Goal: Check status: Check status

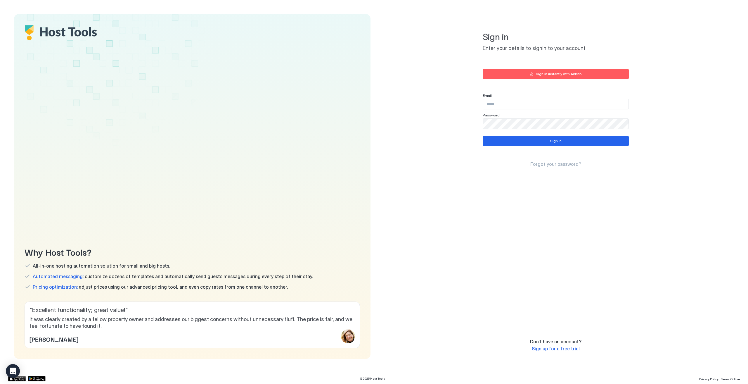
type input "**********"
click at [543, 144] on button "Sign in" at bounding box center [556, 141] width 146 height 10
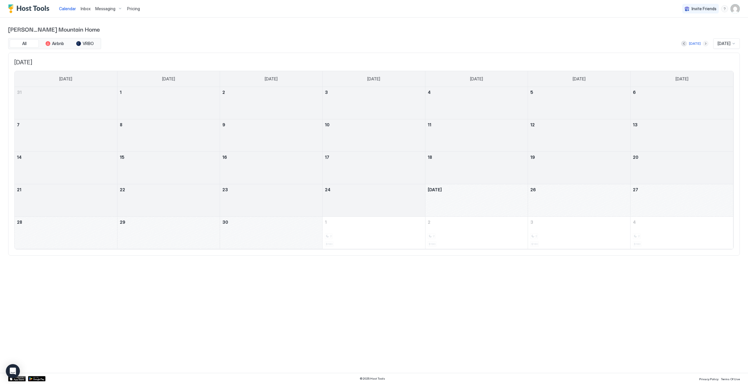
click at [703, 44] on button "Next month" at bounding box center [706, 44] width 6 height 6
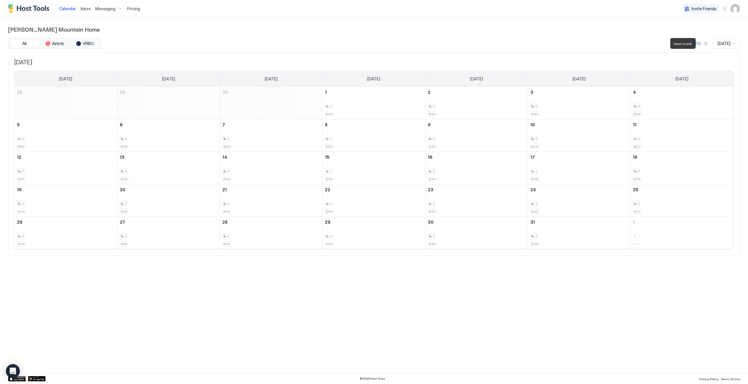
click at [703, 43] on button "Next month" at bounding box center [706, 44] width 6 height 6
click at [550, 312] on div "Calendar Inbox Messaging Pricing Invite Friends BL [PERSON_NAME] Mountain Home …" at bounding box center [374, 192] width 748 height 384
click at [300, 228] on div "2 $228" at bounding box center [271, 232] width 98 height 27
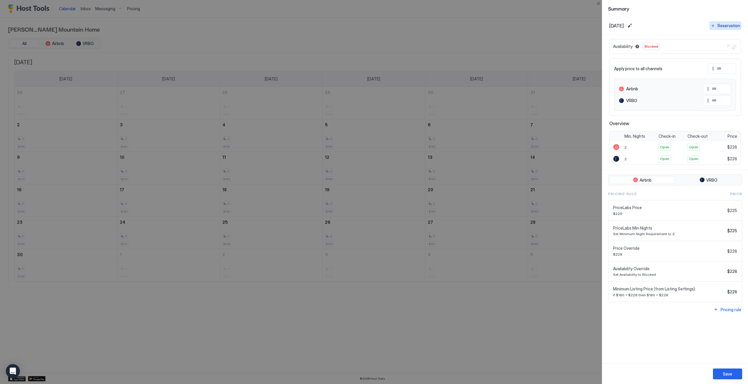
click at [733, 24] on div "Reservation" at bounding box center [729, 26] width 23 height 6
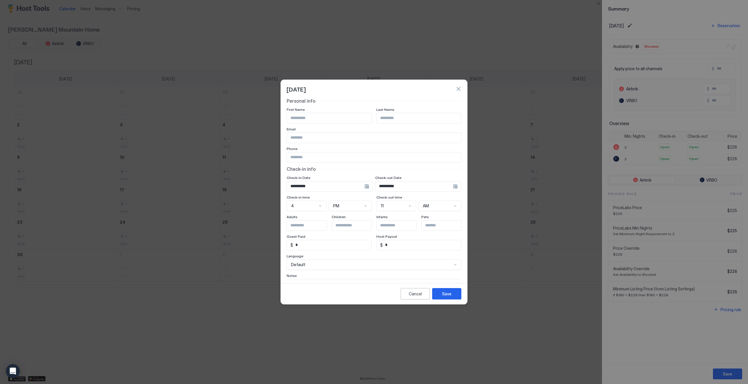
click at [460, 88] on button "button" at bounding box center [459, 89] width 6 height 6
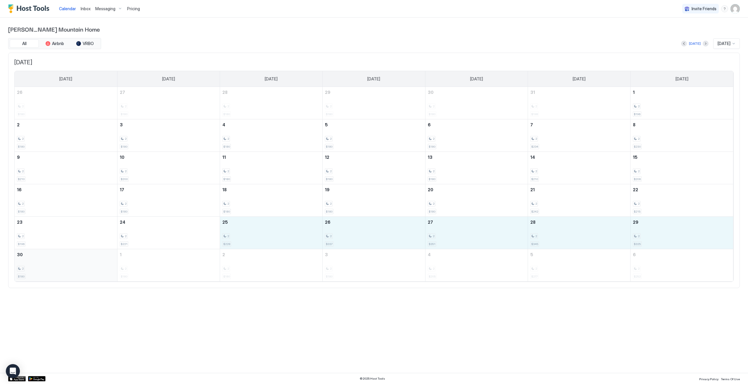
drag, startPoint x: 243, startPoint y: 233, endPoint x: 70, endPoint y: 269, distance: 177.1
click at [70, 269] on tbody "26 2 $180 27 2 $180 28 2 $180 29 2 $180 30 2 $180 31 2 $198 1 2 $196 2 2 $180 3…" at bounding box center [374, 184] width 719 height 194
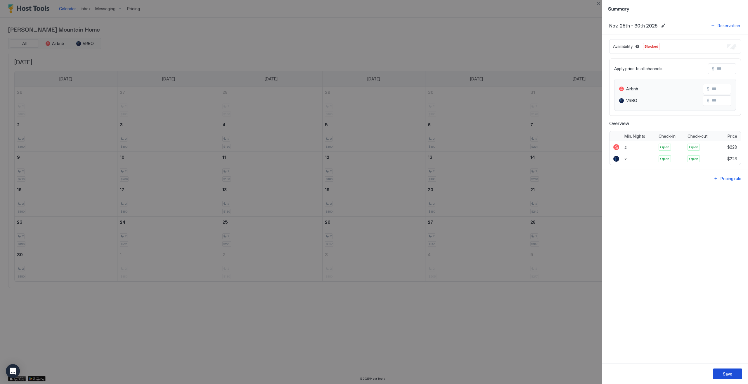
click at [730, 371] on div "Save" at bounding box center [727, 374] width 9 height 6
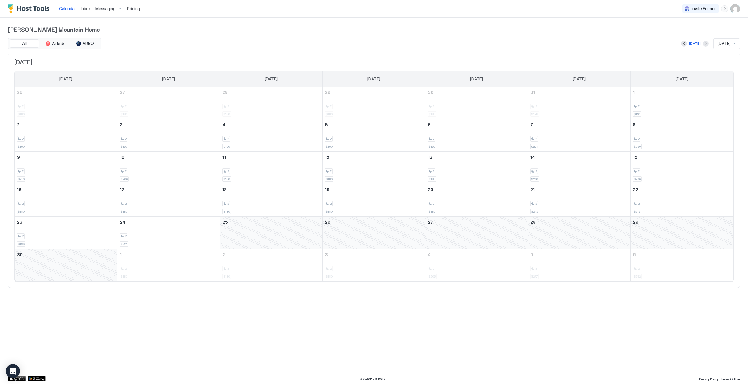
click at [479, 330] on div "Calendar Inbox Messaging Pricing Invite Friends BL [PERSON_NAME] Mountain Home …" at bounding box center [374, 192] width 748 height 384
click at [515, 36] on div "[PERSON_NAME] Mountain Home All Airbnb VRBO [DATE] [DATE] [DATE] [DATE] [DATE] …" at bounding box center [374, 156] width 732 height 277
click at [300, 45] on div "[DATE] [DATE]" at bounding box center [421, 43] width 638 height 11
